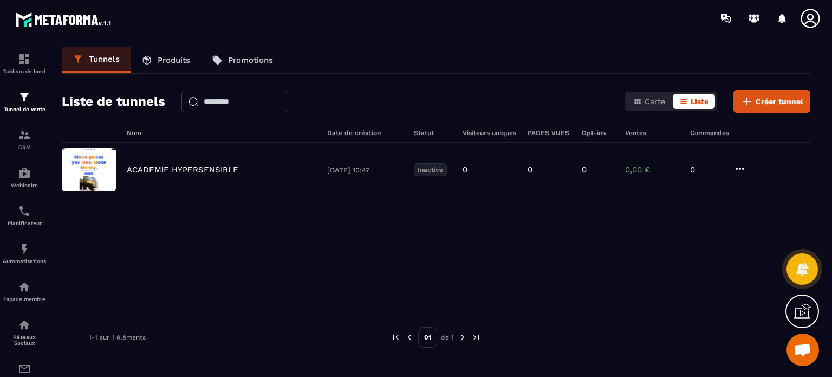
click at [810, 21] on icon at bounding box center [810, 18] width 19 height 19
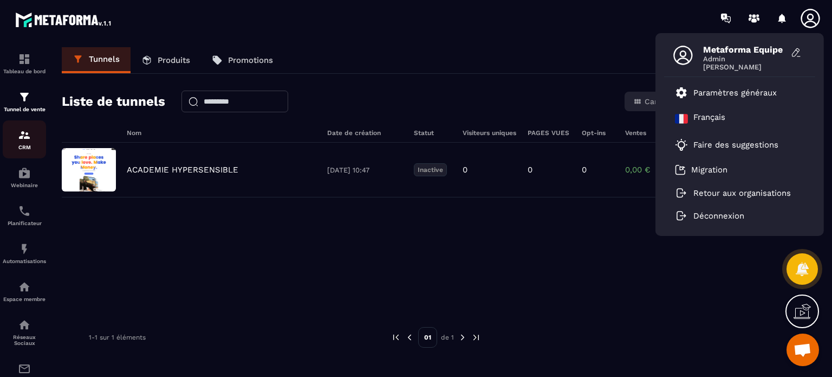
click at [17, 143] on div "CRM" at bounding box center [24, 139] width 43 height 22
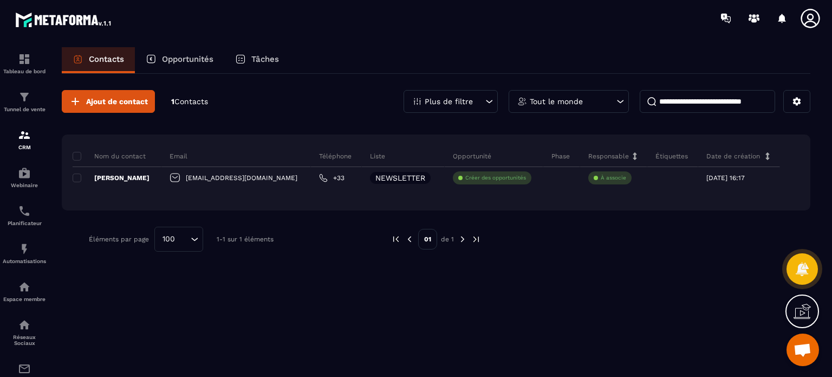
click at [811, 17] on icon at bounding box center [811, 19] width 22 height 22
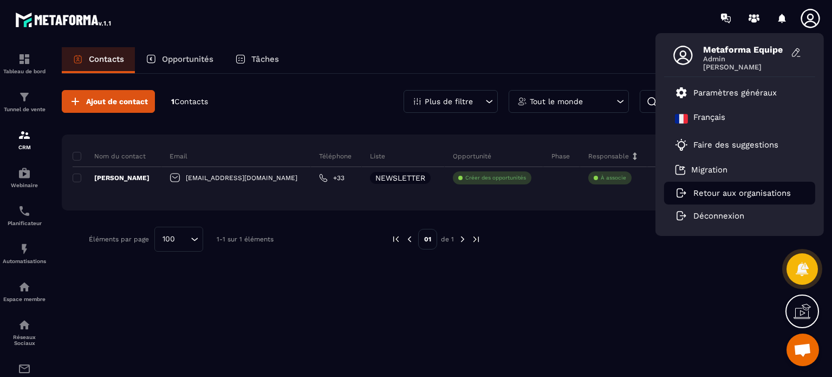
click at [684, 191] on icon at bounding box center [683, 192] width 5 height 3
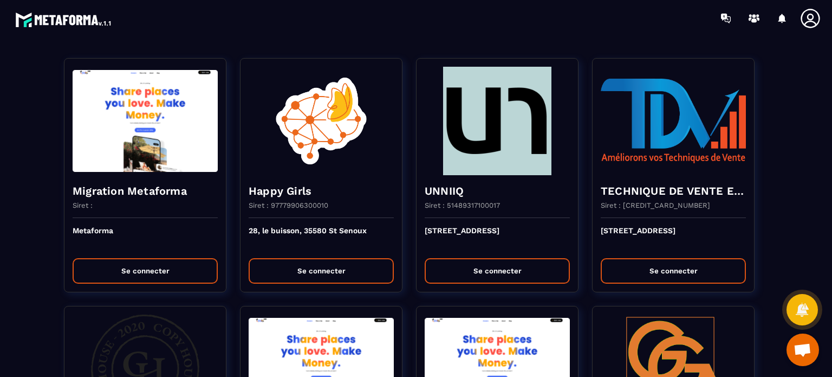
click at [622, 36] on section "Migration Metaforma Siret : Metaforma Se connecter Happy Girls Siret : 97779906…" at bounding box center [416, 206] width 832 height 340
click at [530, 35] on div at bounding box center [479, 18] width 705 height 36
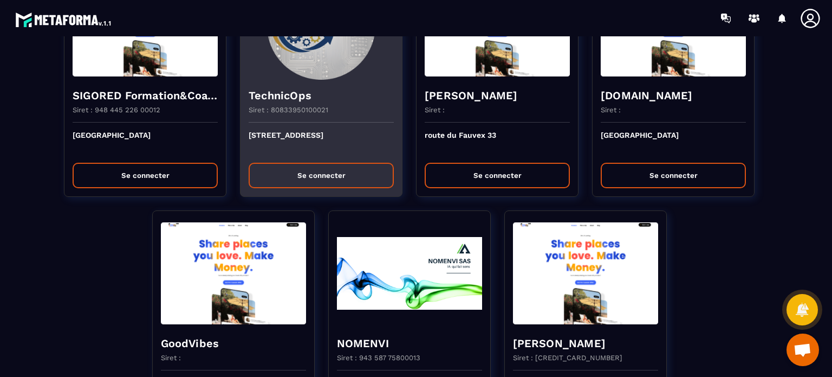
scroll to position [2330, 0]
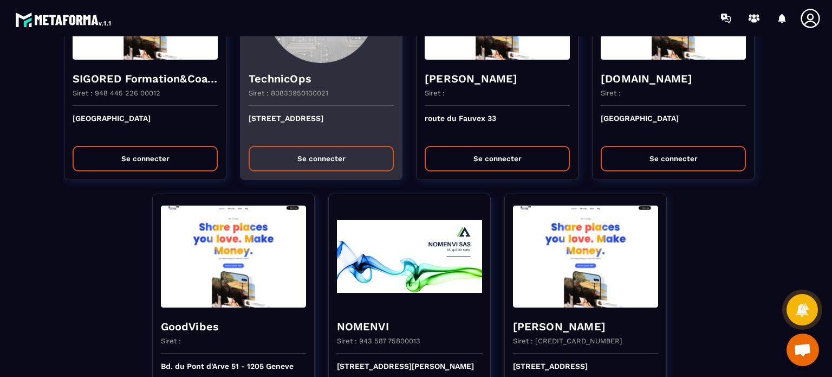
click at [290, 89] on p "Siret : 80833950100021" at bounding box center [289, 93] width 80 height 8
